Goal: Transaction & Acquisition: Book appointment/travel/reservation

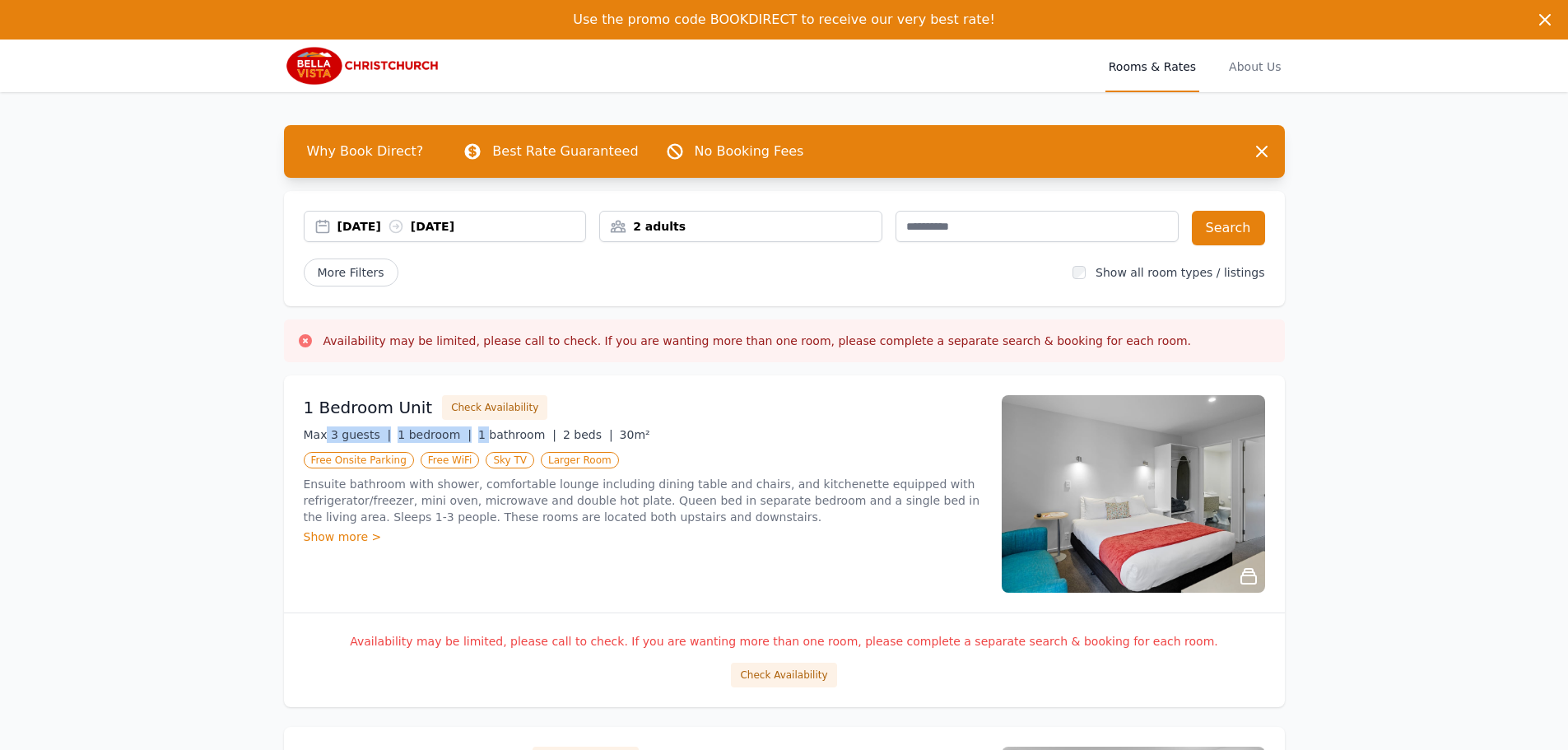
drag, startPoint x: 324, startPoint y: 434, endPoint x: 468, endPoint y: 421, distance: 144.6
click at [468, 421] on div "1 Bedroom Unit Check Availability Max 3 guests | 1 bedroom | 1 bathroom | 2 bed…" at bounding box center [643, 494] width 678 height 197
click at [620, 429] on span "30m²" at bounding box center [635, 434] width 31 height 13
click at [347, 533] on div "Show more >" at bounding box center [643, 537] width 678 height 17
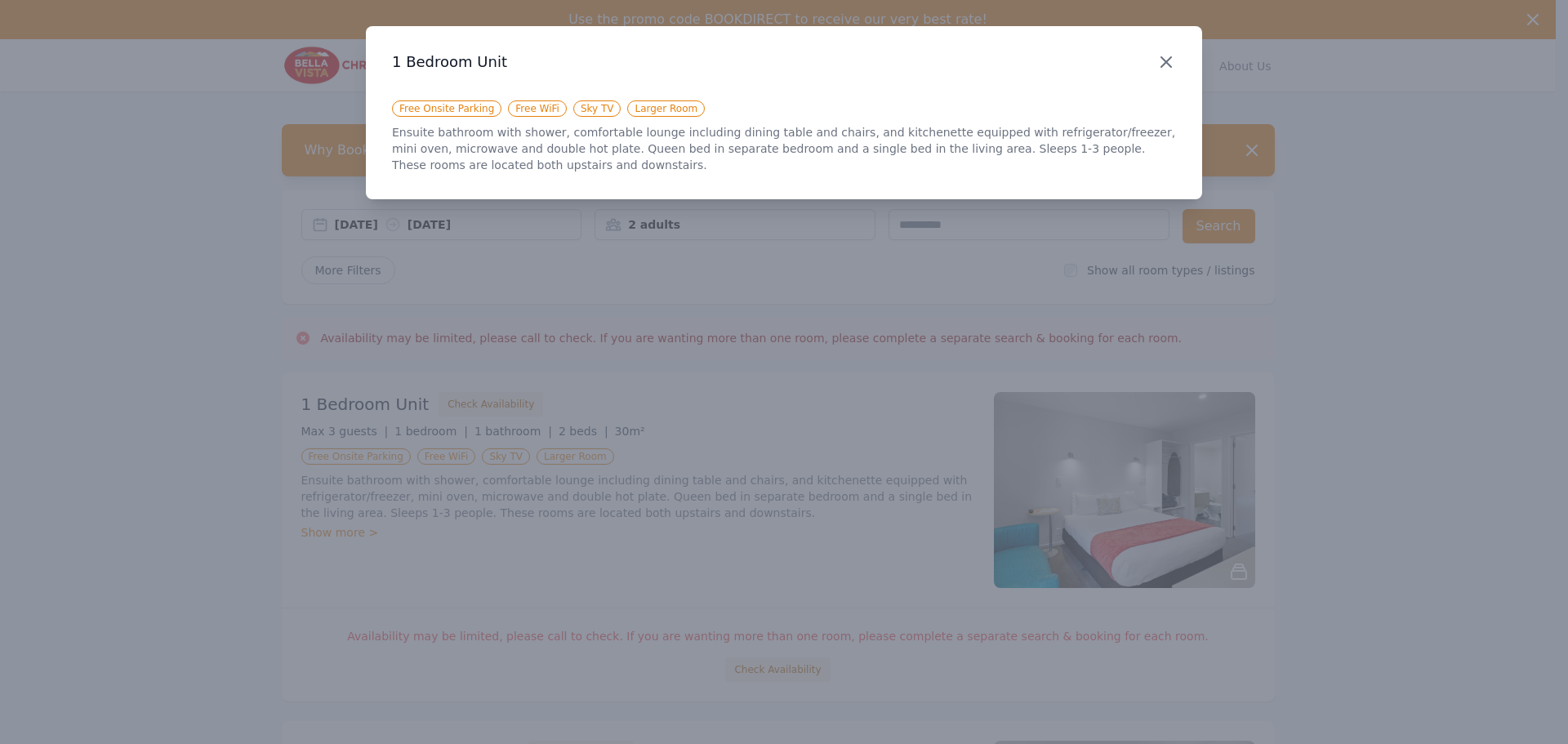
click at [1167, 56] on icon "button" at bounding box center [1166, 62] width 19 height 19
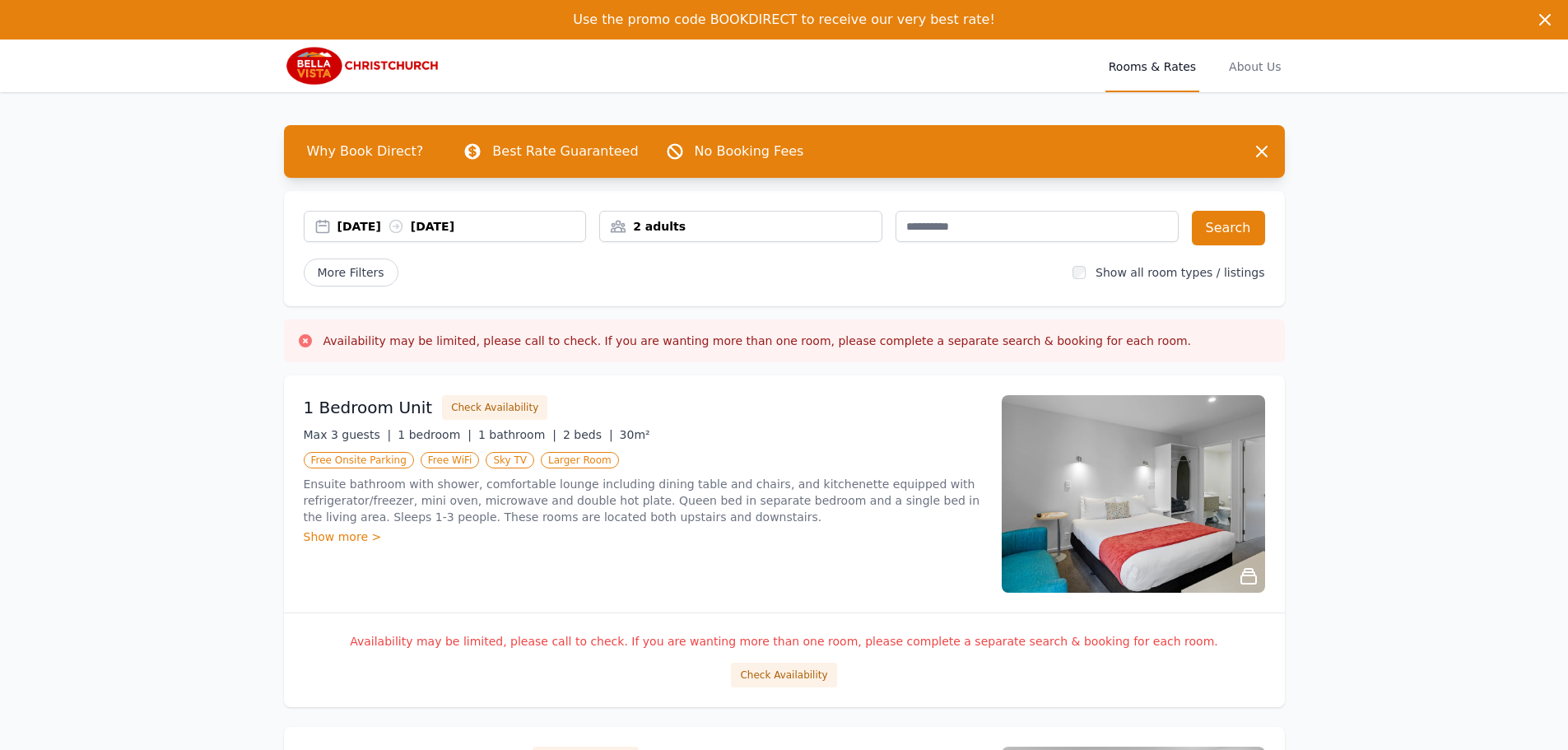
click at [360, 223] on div "[DATE] [DATE]" at bounding box center [462, 226] width 248 height 17
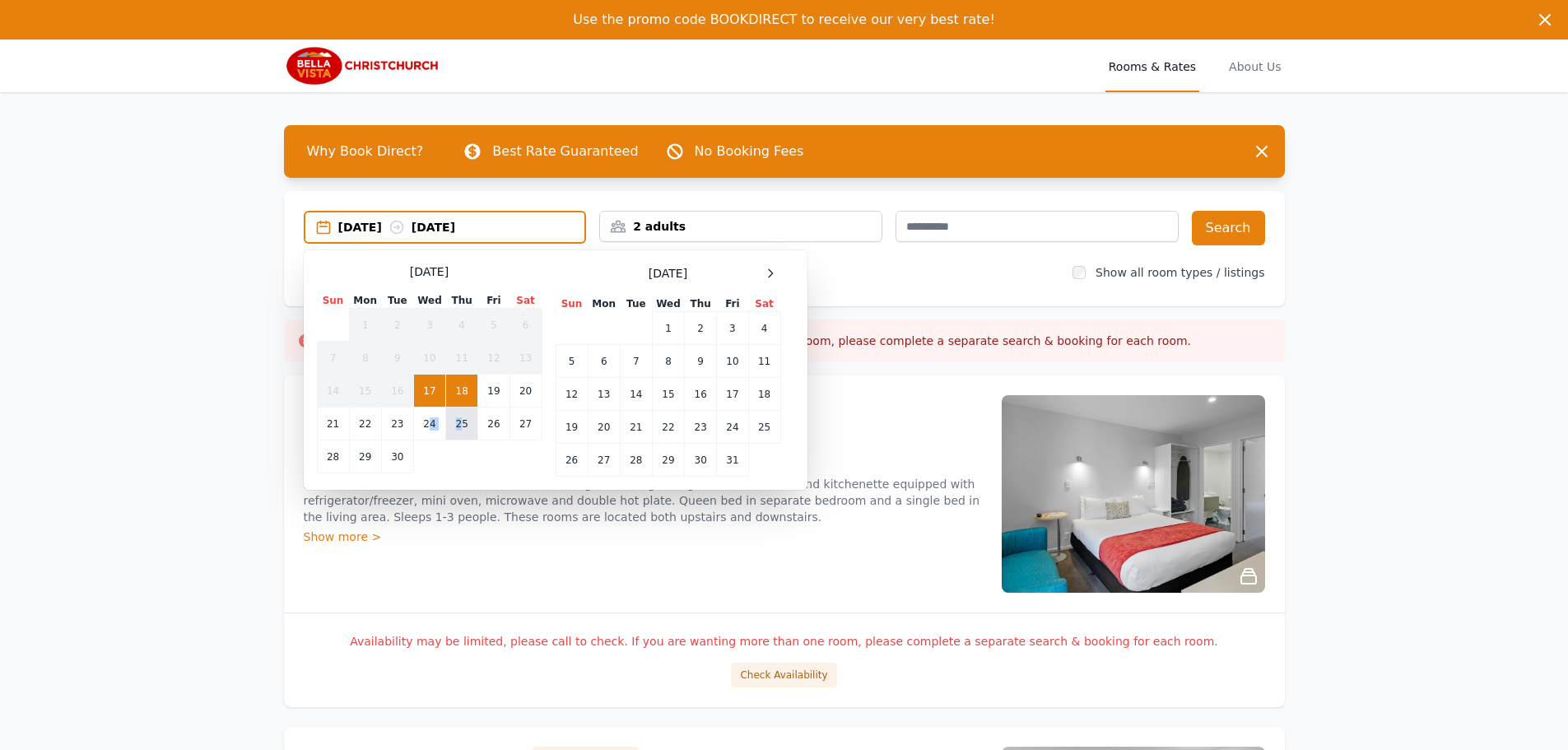
drag, startPoint x: 431, startPoint y: 427, endPoint x: 459, endPoint y: 424, distance: 28.2
click at [459, 424] on tr "21 22 23 24 25 26 27" at bounding box center [429, 424] width 225 height 33
click at [460, 424] on td "25" at bounding box center [462, 424] width 32 height 33
click at [360, 458] on td "29" at bounding box center [365, 457] width 32 height 33
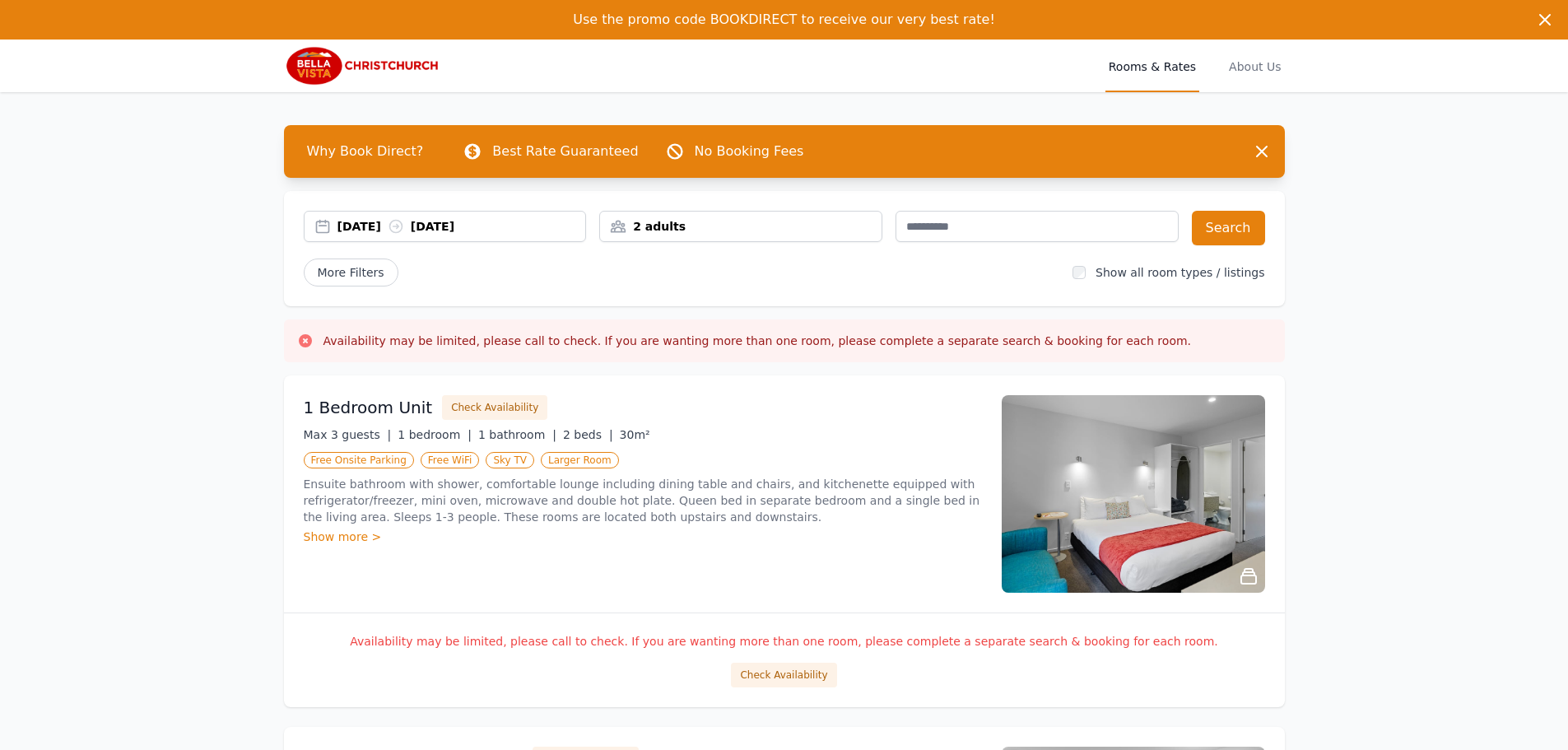
click at [708, 220] on div "2 adults" at bounding box center [741, 226] width 282 height 17
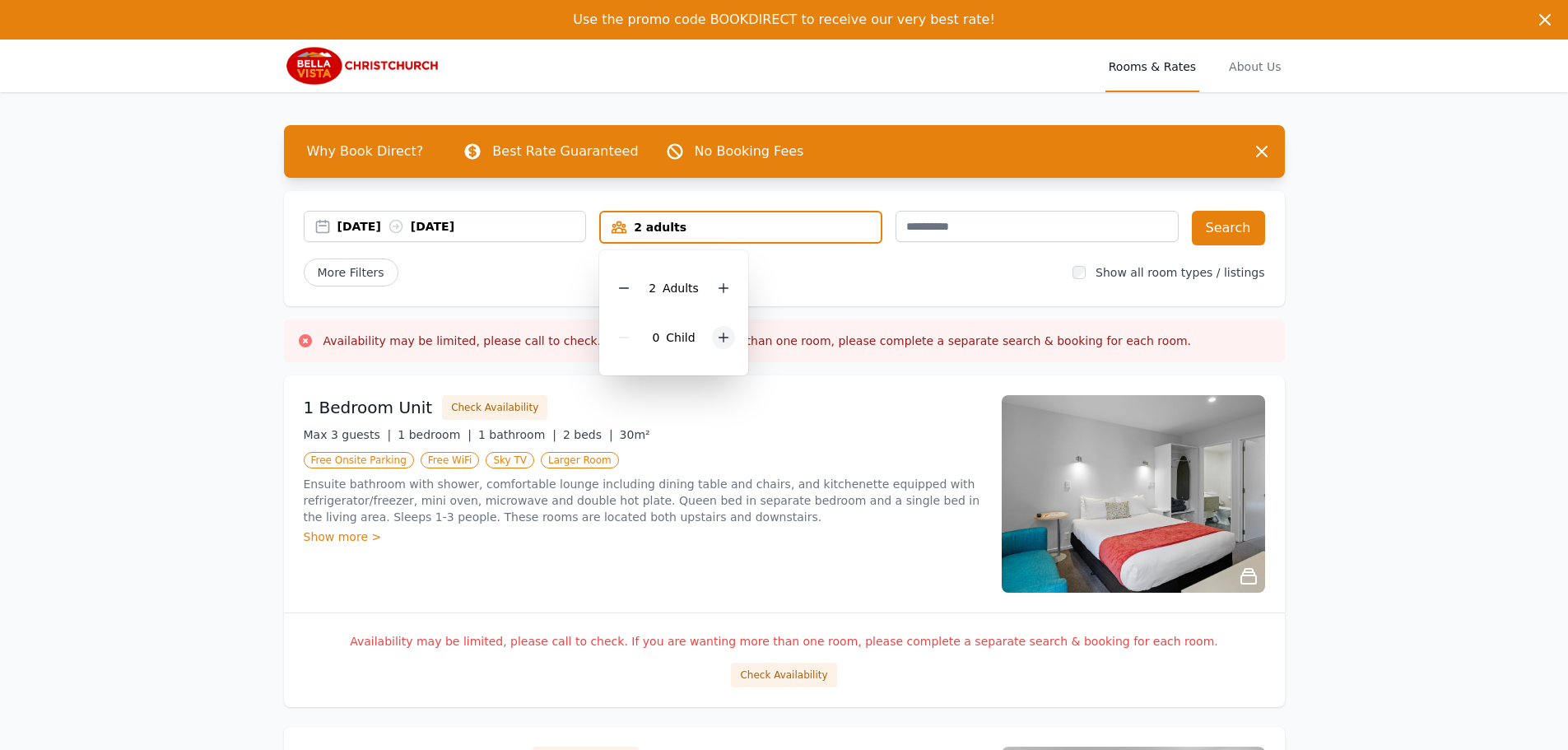
click at [717, 331] on icon at bounding box center [723, 338] width 13 height 13
click at [717, 332] on icon at bounding box center [723, 338] width 13 height 13
click at [734, 334] on icon at bounding box center [735, 338] width 13 height 13
drag, startPoint x: 865, startPoint y: 281, endPoint x: 988, endPoint y: 266, distance: 123.9
click at [866, 281] on div "More Filters" at bounding box center [682, 272] width 757 height 28
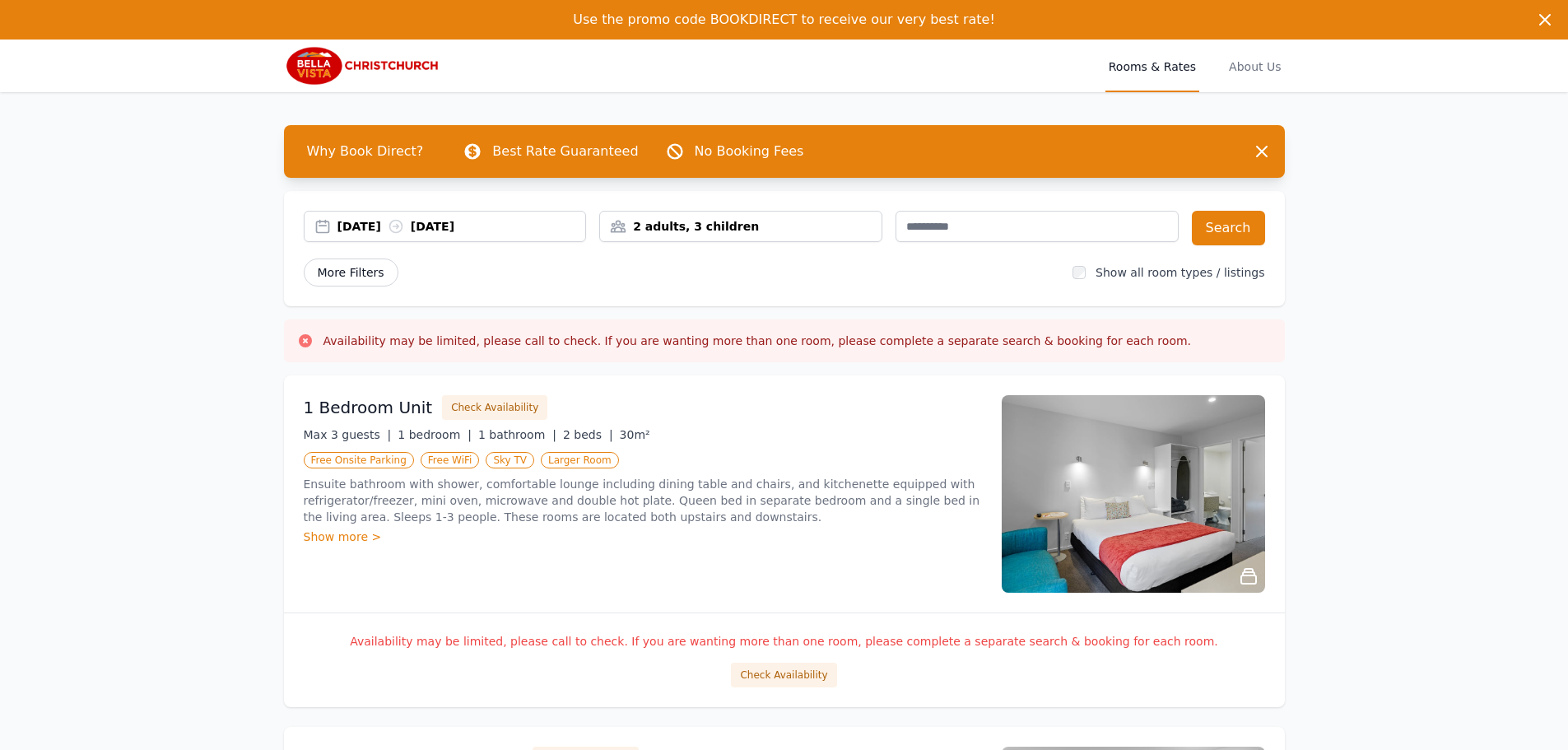
click at [342, 285] on span "More Filters" at bounding box center [351, 272] width 94 height 28
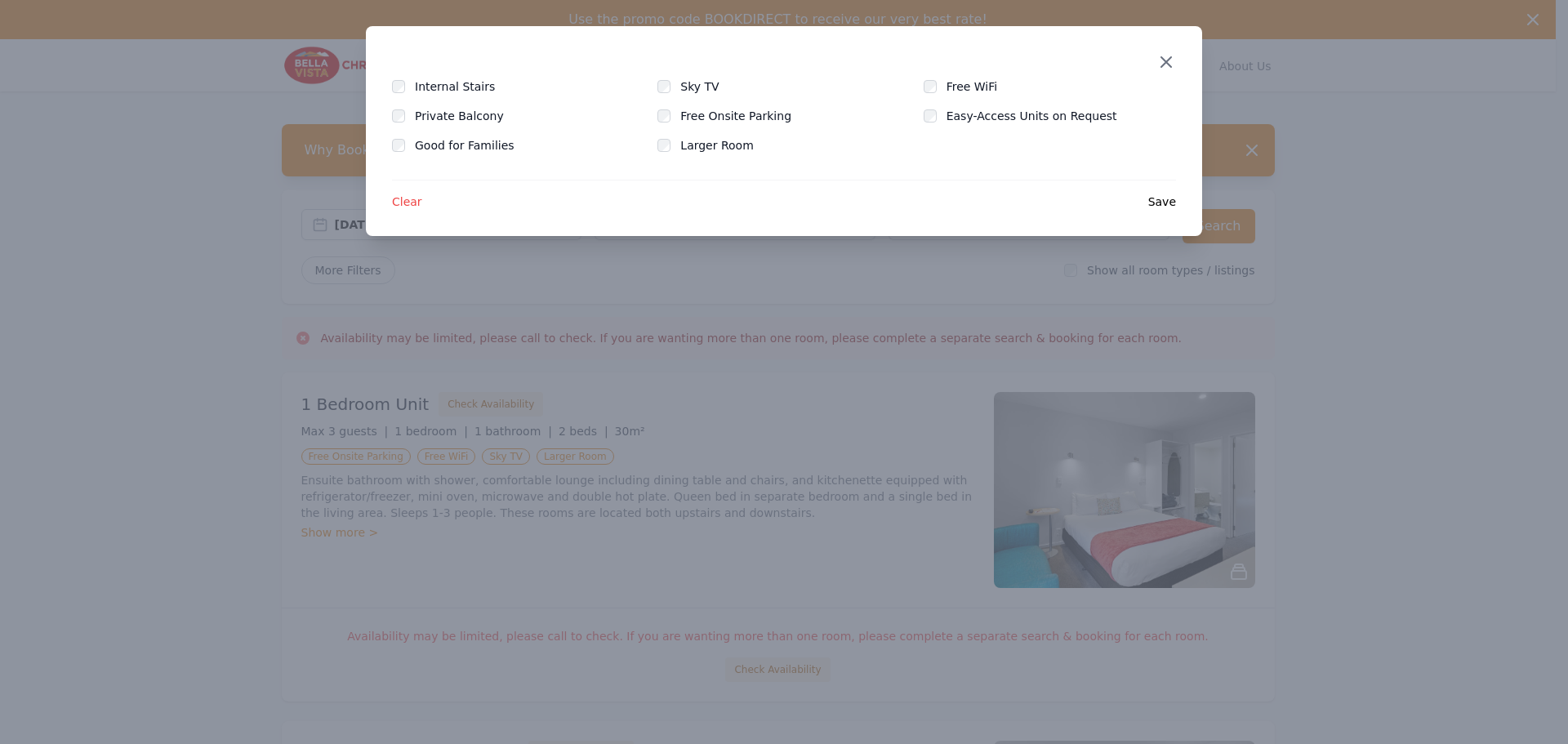
click at [1173, 57] on icon "button" at bounding box center [1166, 62] width 19 height 19
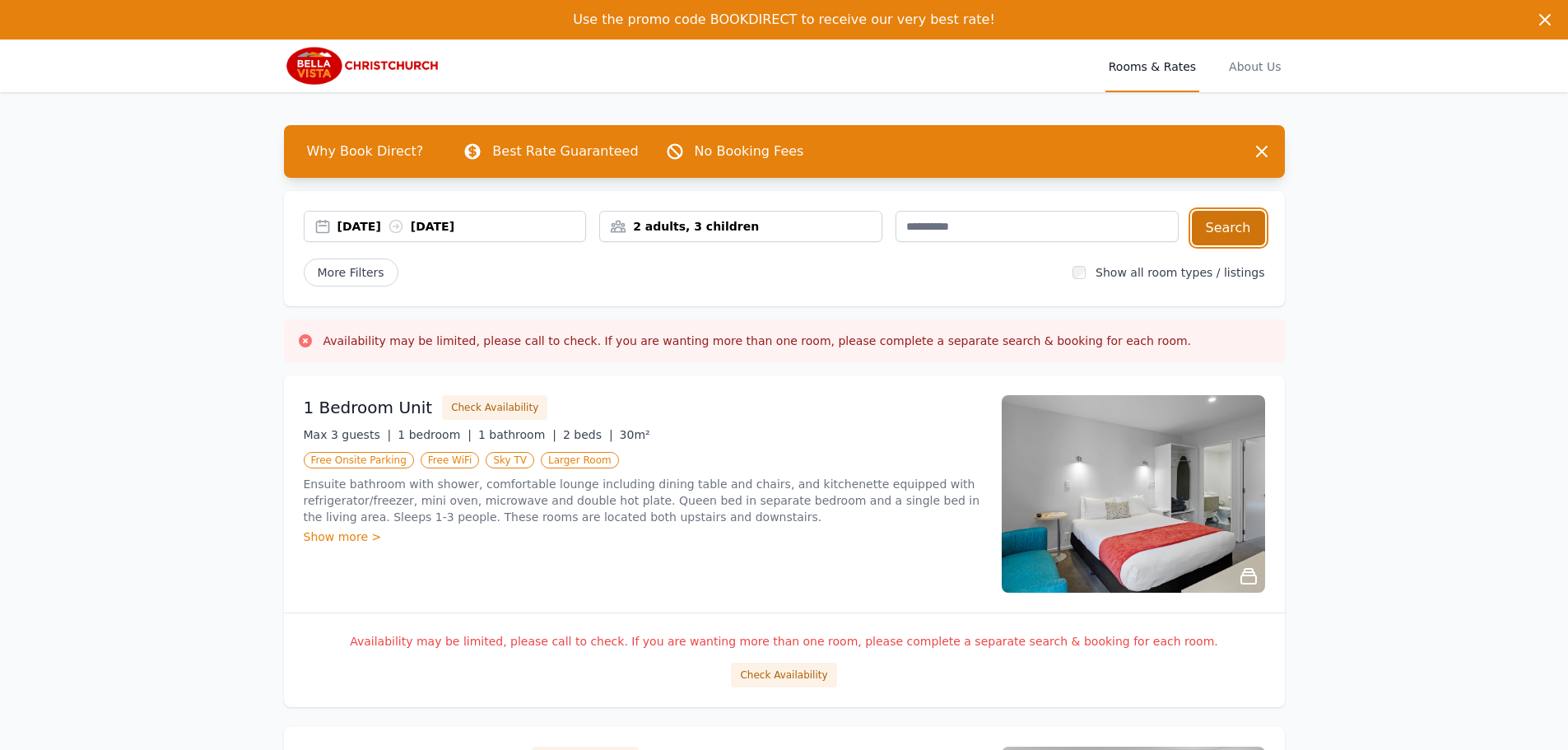
click at [1208, 236] on button "Search" at bounding box center [1228, 227] width 73 height 34
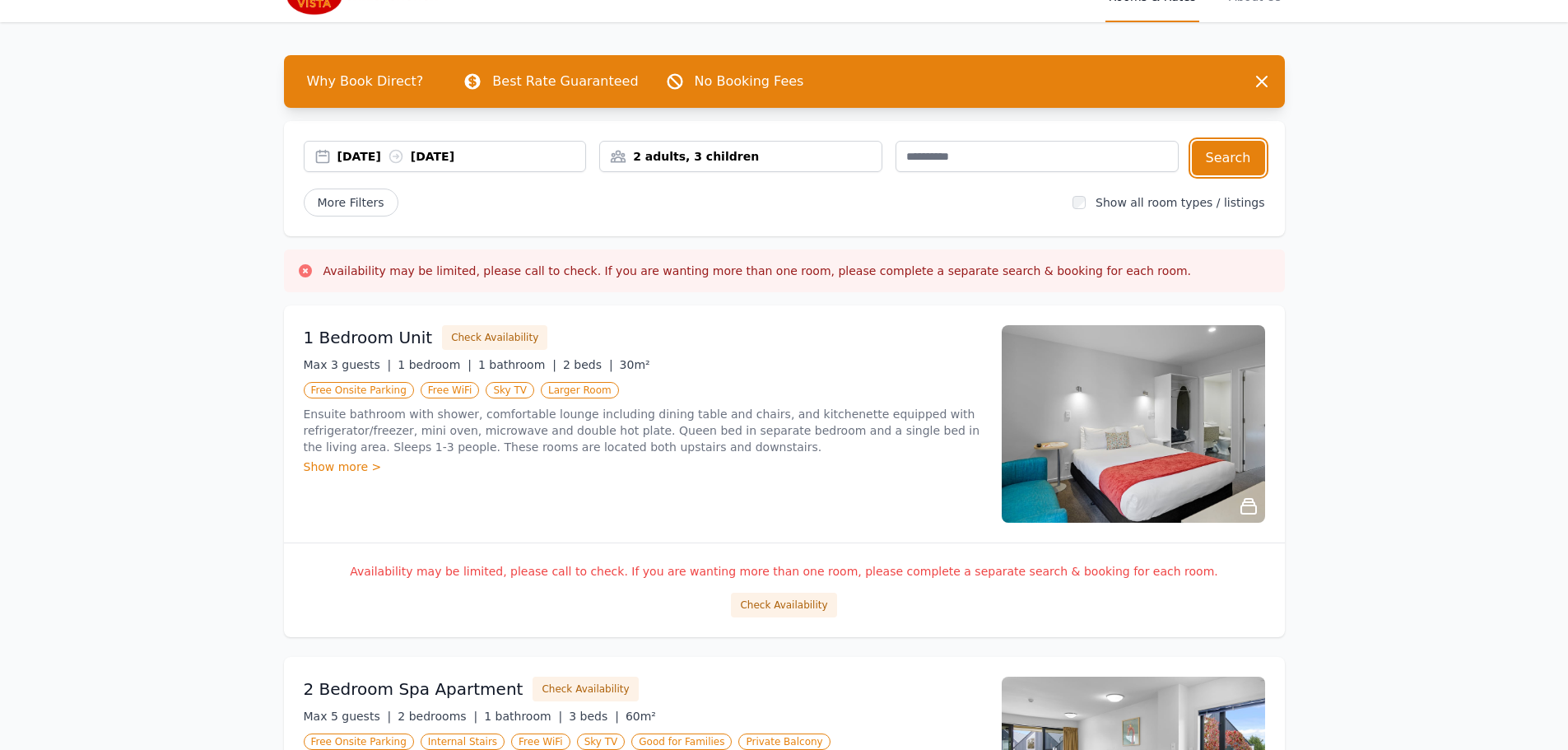
scroll to position [165, 0]
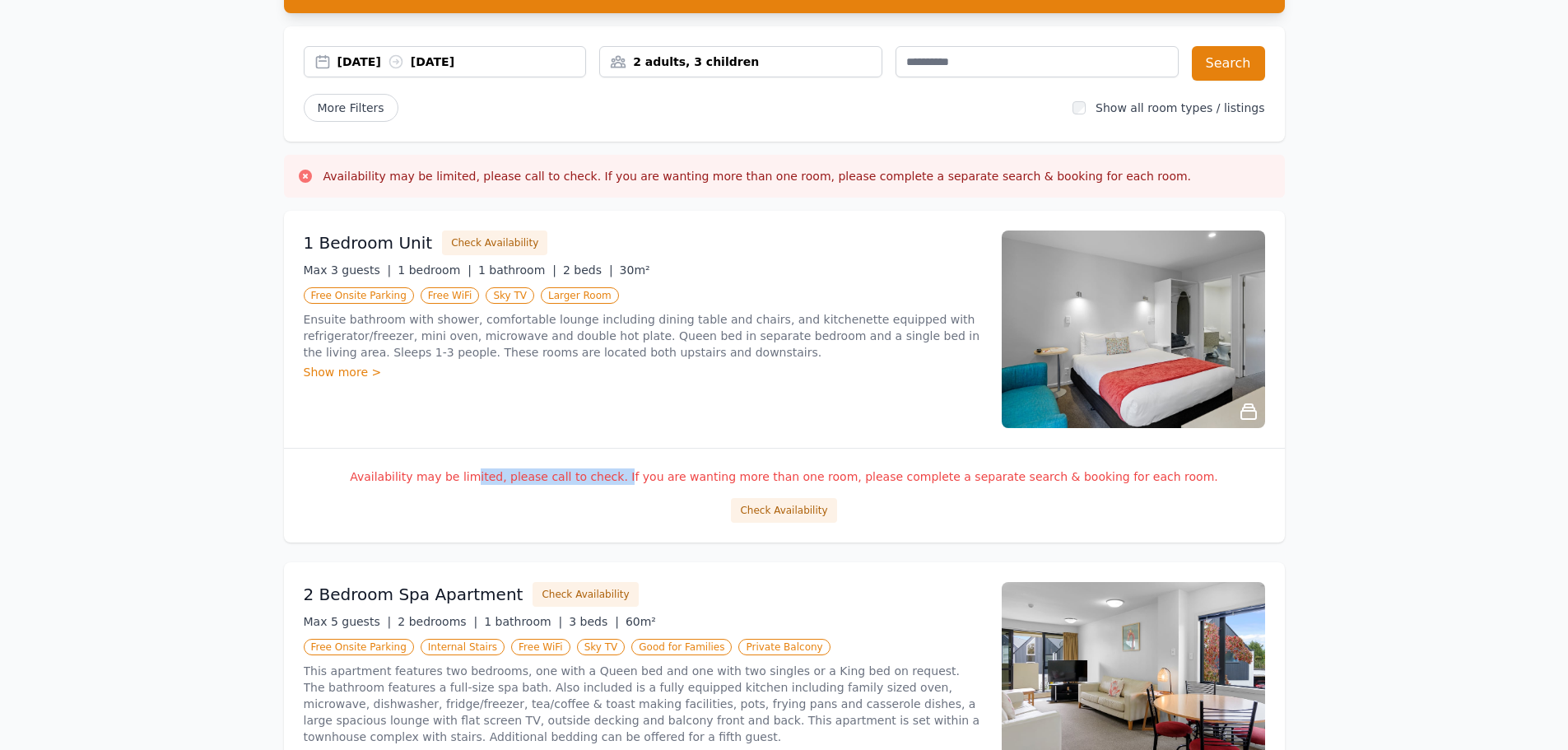
drag, startPoint x: 514, startPoint y: 474, endPoint x: 679, endPoint y: 473, distance: 165.0
click at [652, 476] on p "Availability may be limited, please call to check. If you are wanting more than…" at bounding box center [784, 477] width 961 height 17
click at [919, 442] on div "1 Bedroom Unit Check Availability Max 3 guests | 1 bedroom | 1 bathroom | 2 bed…" at bounding box center [784, 329] width 1001 height 237
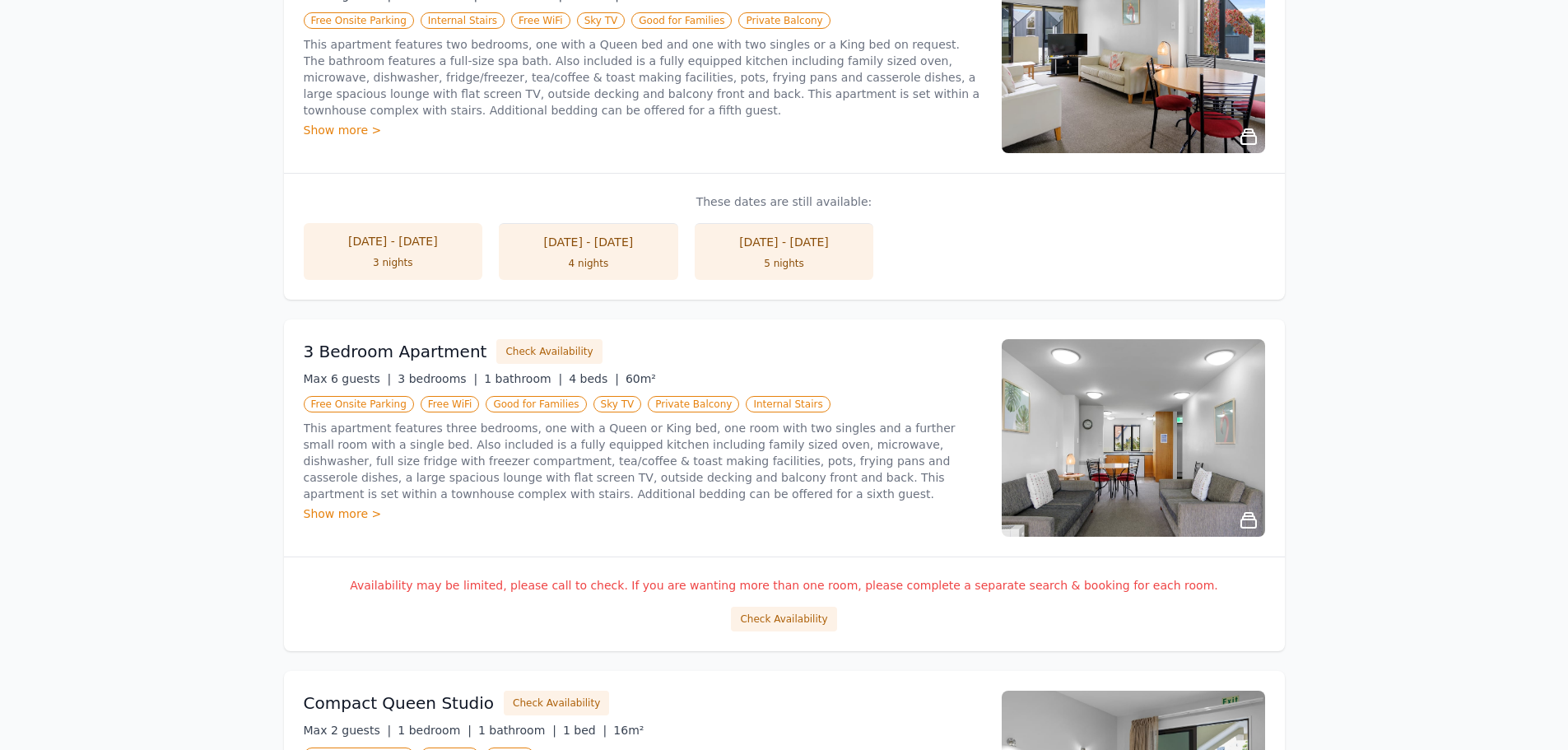
scroll to position [823, 0]
